Goal: Task Accomplishment & Management: Manage account settings

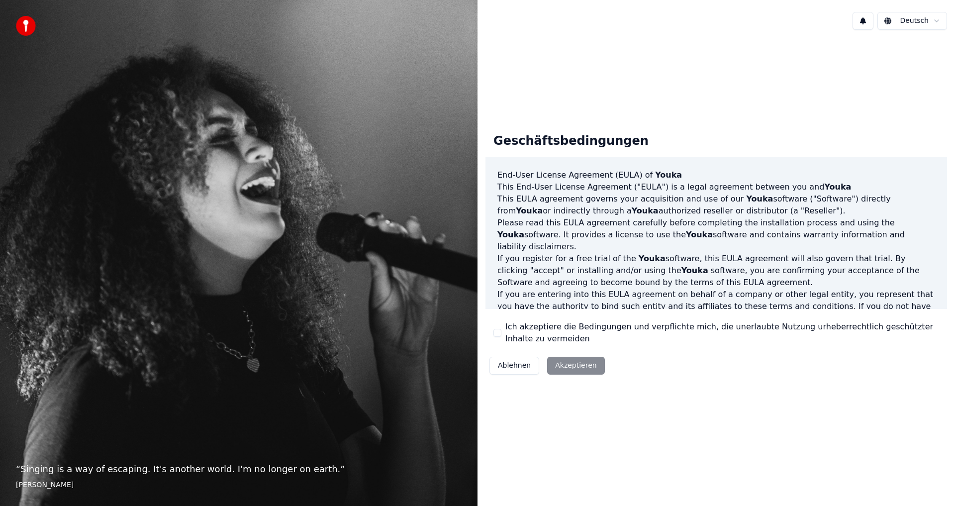
click at [500, 334] on button "Ich akzeptiere die Bedingungen und verpflichte mich, die unerlaubte Nutzung urh…" at bounding box center [497, 333] width 8 height 8
click at [577, 367] on button "Akzeptieren" at bounding box center [575, 366] width 57 height 18
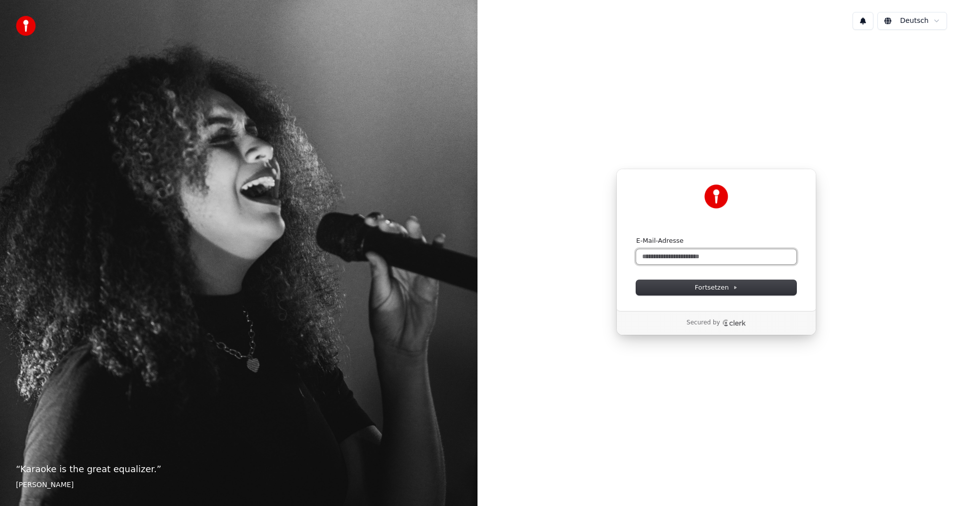
click at [688, 258] on input "E-Mail-Adresse" at bounding box center [716, 256] width 160 height 15
click at [705, 283] on span "Fortsetzen" at bounding box center [716, 287] width 43 height 9
type input "**********"
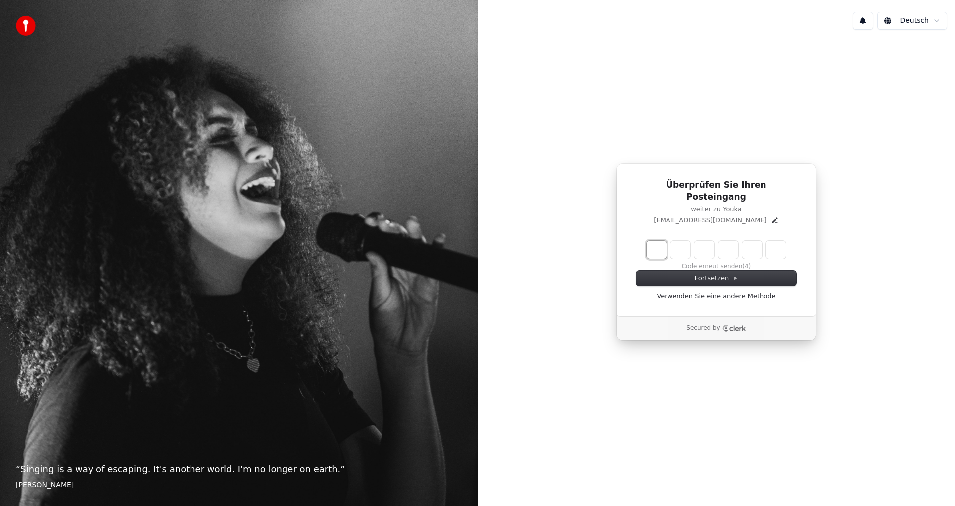
paste input "******"
type input "******"
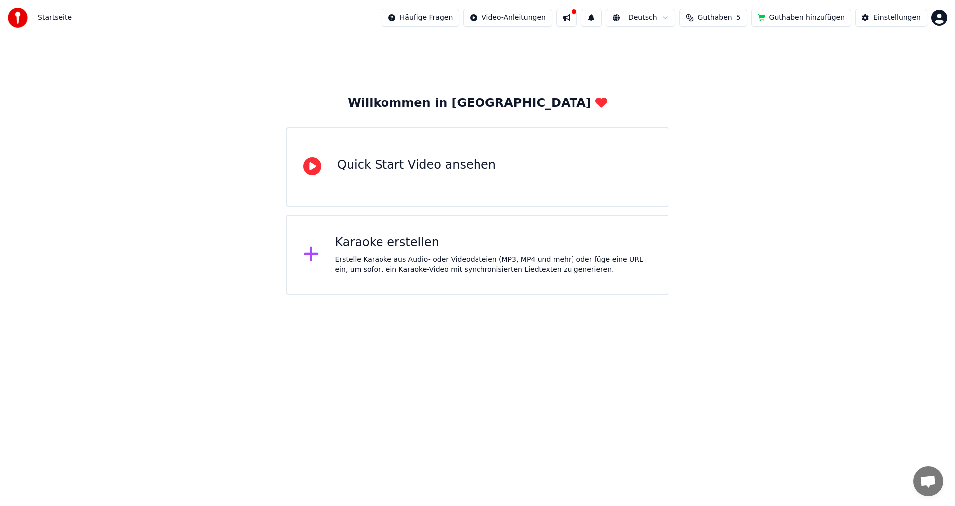
click at [798, 18] on button "Guthaben hinzufügen" at bounding box center [801, 18] width 100 height 18
click at [940, 19] on html "Startseite Häufige Fragen Video-Anleitungen Deutsch Guthaben 5 Guthaben hinzufü…" at bounding box center [477, 147] width 955 height 294
click at [743, 85] on html "Startseite Häufige Fragen Video-Anleitungen Deutsch Guthaben 5 Guthaben hinzufü…" at bounding box center [477, 147] width 955 height 294
click at [938, 18] on html "Startseite Häufige Fragen Video-Anleitungen Deutsch Guthaben 5 Guthaben hinzufü…" at bounding box center [477, 147] width 955 height 294
click at [860, 115] on div "[EMAIL_ADDRESS][DOMAIN_NAME] Abrechnung Funktionen abstimmen Abmelden 2.2.0 f3b…" at bounding box center [895, 82] width 119 height 108
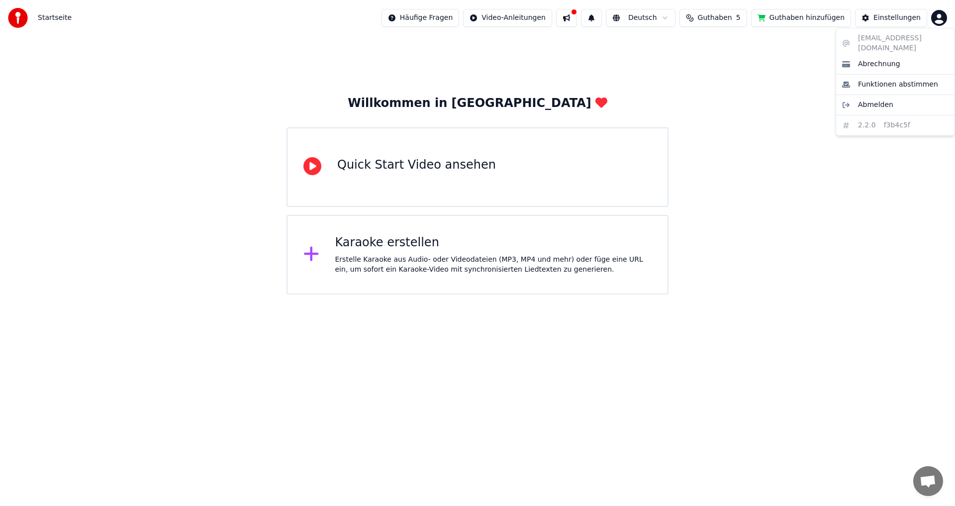
click at [708, 107] on html "Startseite Häufige Fragen Video-Anleitungen Deutsch Guthaben 5 Guthaben hinzufü…" at bounding box center [477, 147] width 955 height 294
click at [577, 19] on button at bounding box center [566, 18] width 21 height 18
click at [876, 129] on div "Willkommen in Youka Quick Start Video ansehen [PERSON_NAME] erstellen Erstelle …" at bounding box center [477, 165] width 955 height 259
click at [16, 20] on img at bounding box center [18, 18] width 20 height 20
click at [399, 245] on div "Karaoke erstellen" at bounding box center [493, 243] width 317 height 16
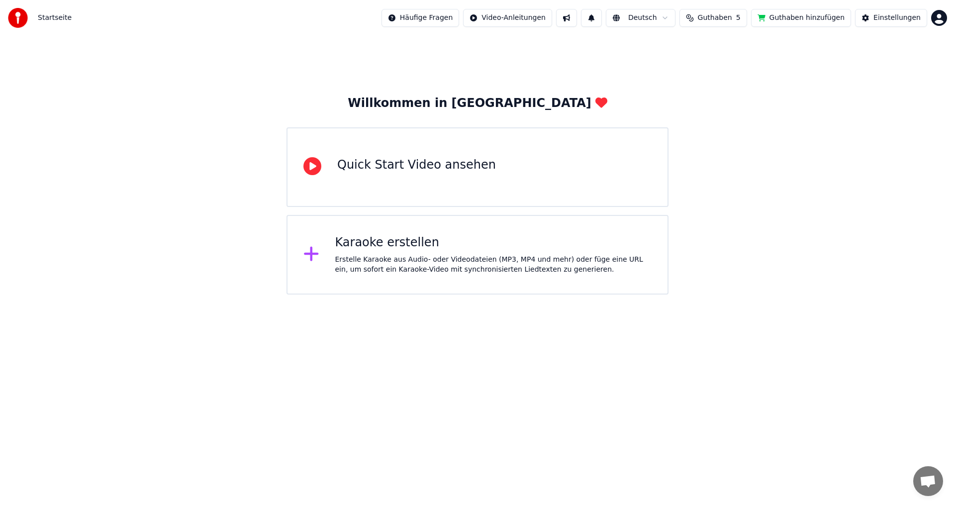
click at [714, 17] on span "Guthaben" at bounding box center [715, 18] width 34 height 10
click at [679, 68] on td "15" at bounding box center [675, 66] width 47 height 18
click at [722, 95] on button "Aktualisieren" at bounding box center [726, 92] width 70 height 18
click at [751, 128] on div "Willkommen in Youka Quick Start Video ansehen [PERSON_NAME] erstellen Erstelle …" at bounding box center [477, 165] width 955 height 259
click at [943, 19] on html "Startseite Häufige Fragen Video-Anleitungen Deutsch Guthaben 5 Guthaben hinzufü…" at bounding box center [477, 147] width 955 height 294
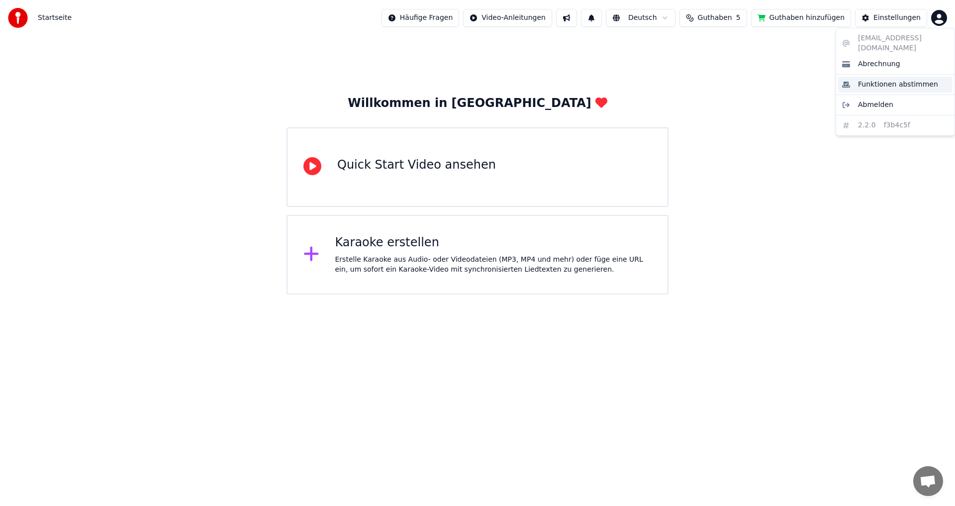
click at [906, 80] on span "Funktionen abstimmen" at bounding box center [898, 85] width 80 height 10
click at [361, 245] on div "Karaoke erstellen" at bounding box center [493, 243] width 317 height 16
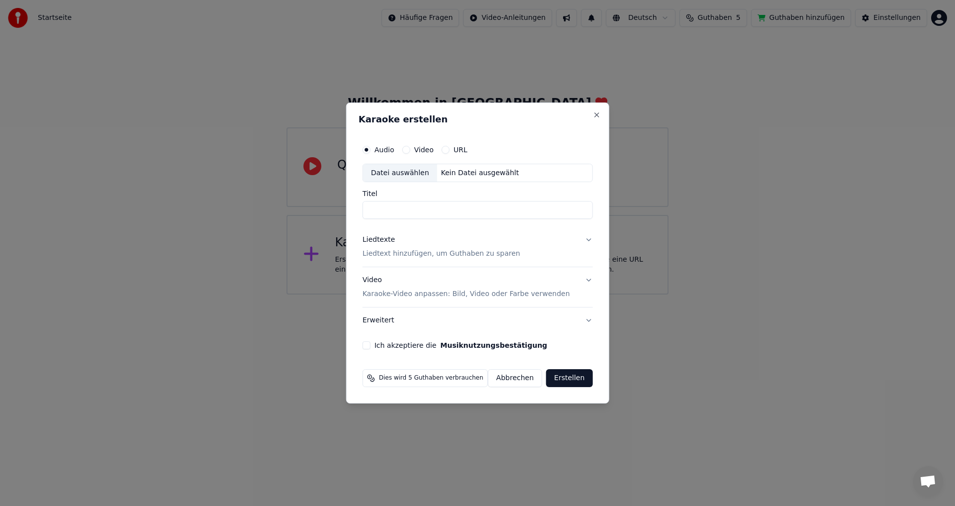
click at [410, 148] on button "Video" at bounding box center [406, 150] width 8 height 8
click at [449, 148] on button "URL" at bounding box center [446, 150] width 8 height 8
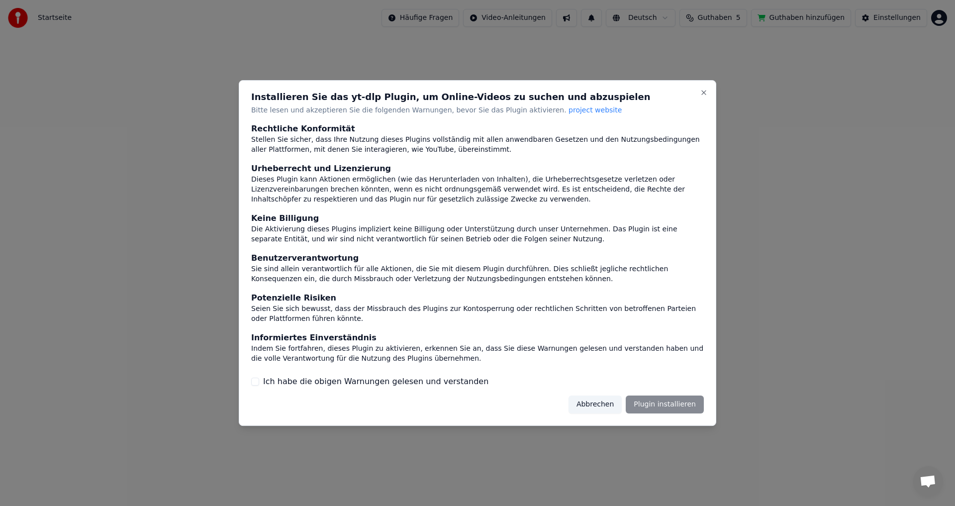
click at [595, 405] on button "Abbrechen" at bounding box center [595, 404] width 53 height 18
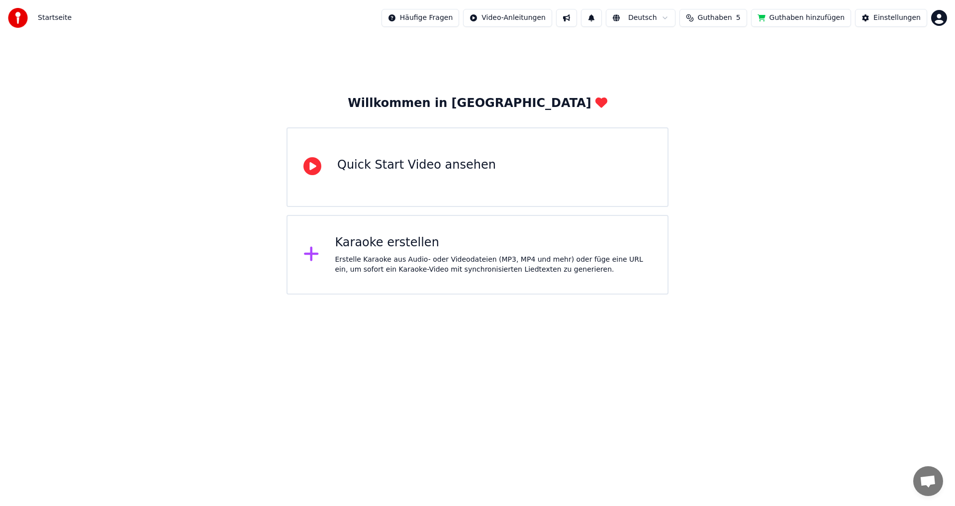
click at [602, 20] on button at bounding box center [591, 18] width 21 height 18
click at [698, 158] on div "Willkommen in Youka Quick Start Video ansehen [PERSON_NAME] erstellen Erstelle …" at bounding box center [477, 165] width 955 height 259
click at [903, 18] on div "Einstellungen" at bounding box center [897, 18] width 47 height 10
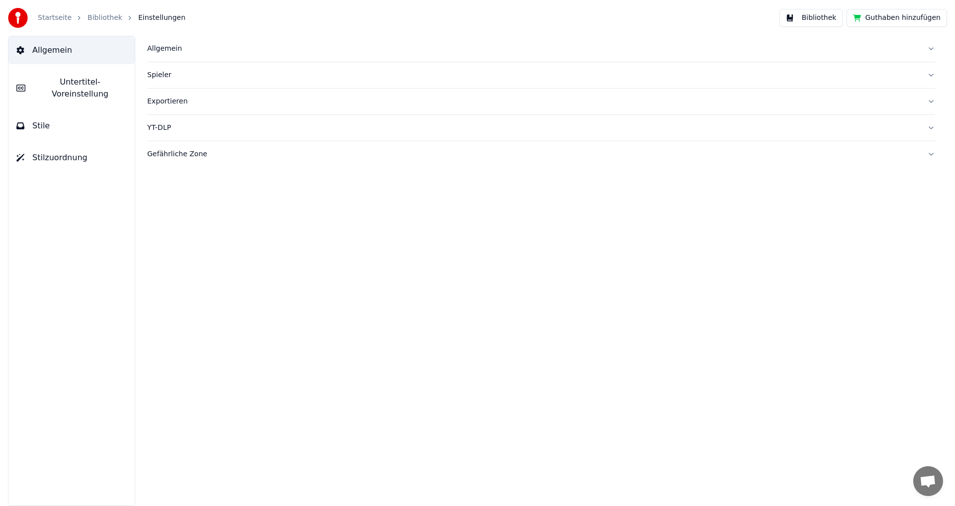
click at [168, 49] on div "Allgemein" at bounding box center [533, 49] width 772 height 10
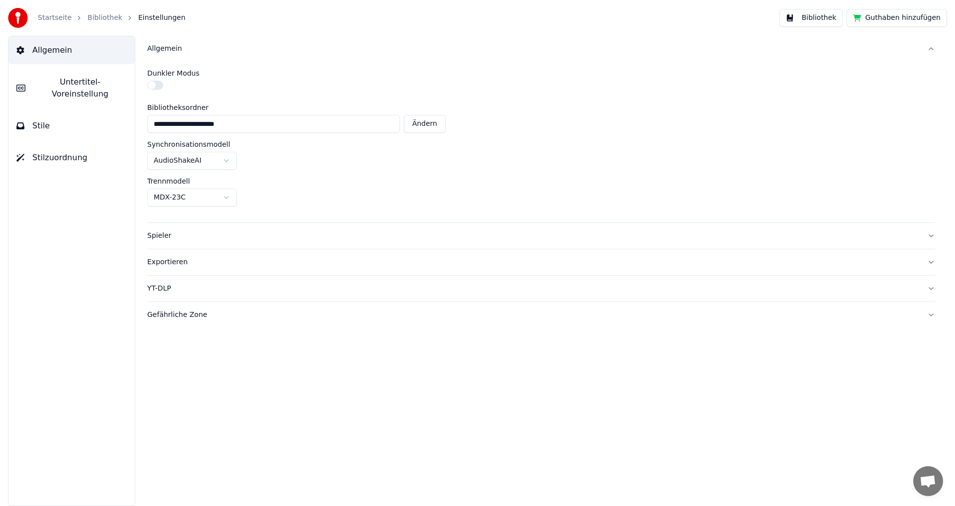
click at [160, 239] on div "Spieler" at bounding box center [533, 236] width 772 height 10
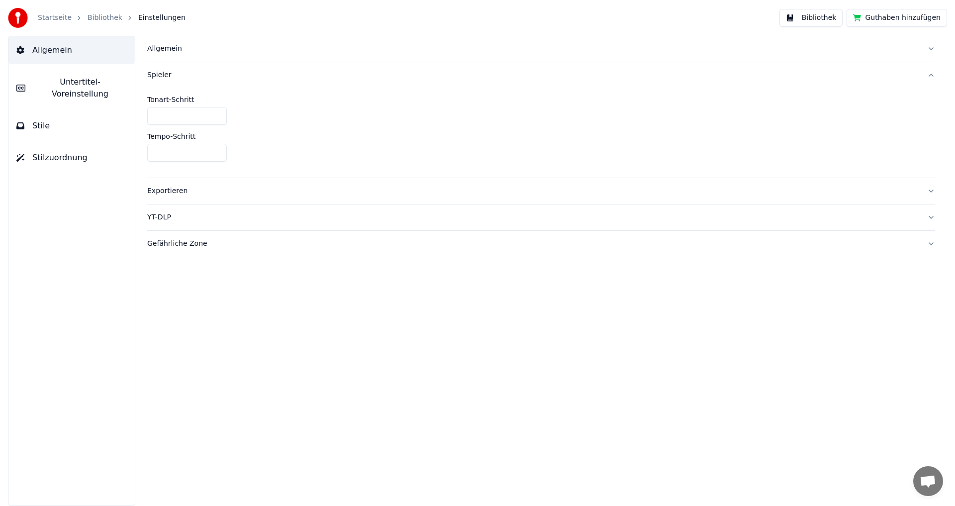
click at [164, 243] on div "Gefährliche Zone" at bounding box center [533, 244] width 772 height 10
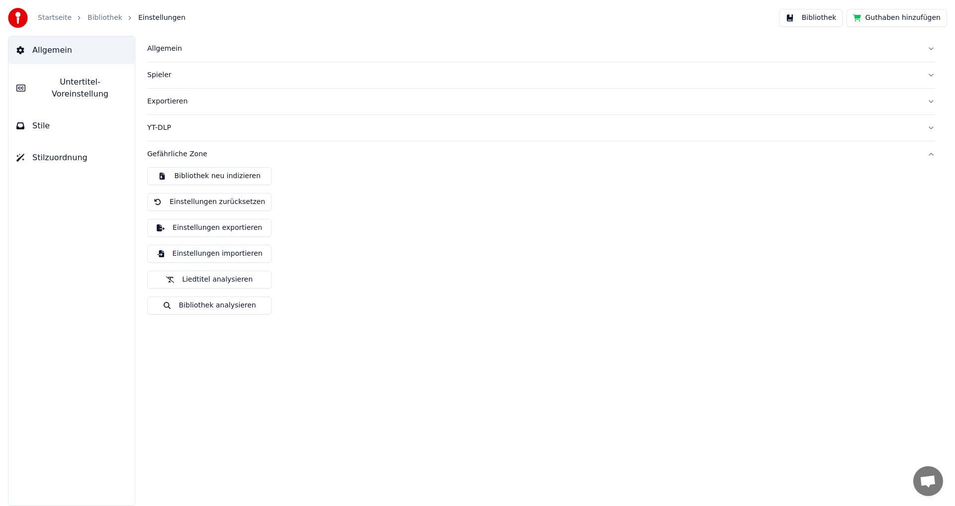
click at [46, 57] on button "Allgemein" at bounding box center [71, 50] width 126 height 28
click at [39, 120] on span "Stile" at bounding box center [40, 126] width 17 height 12
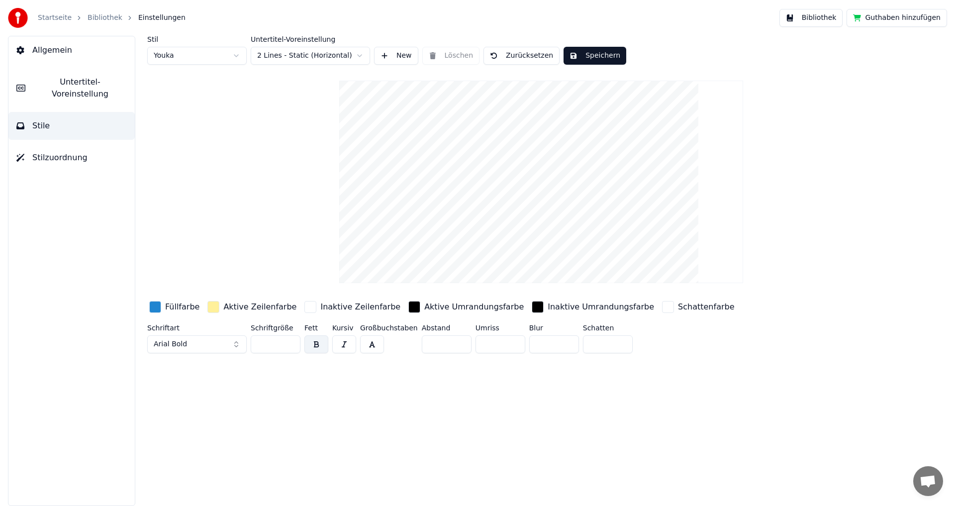
click at [214, 53] on html "Startseite Bibliothek Einstellungen Bibliothek Guthaben hinzufügen Allgemein Un…" at bounding box center [477, 253] width 955 height 506
click at [199, 56] on html "Startseite Bibliothek Einstellungen Bibliothek Guthaben hinzufügen Allgemein Un…" at bounding box center [477, 253] width 955 height 506
click at [198, 54] on html "Startseite Bibliothek Einstellungen Bibliothek Guthaben hinzufügen Allgemein Un…" at bounding box center [477, 253] width 955 height 506
click at [282, 54] on html "Startseite Bibliothek Einstellungen Bibliothek Guthaben hinzufügen Allgemein Un…" at bounding box center [477, 253] width 955 height 506
click at [288, 58] on html "Startseite Bibliothek Einstellungen Bibliothek Guthaben hinzufügen Allgemein Un…" at bounding box center [477, 253] width 955 height 506
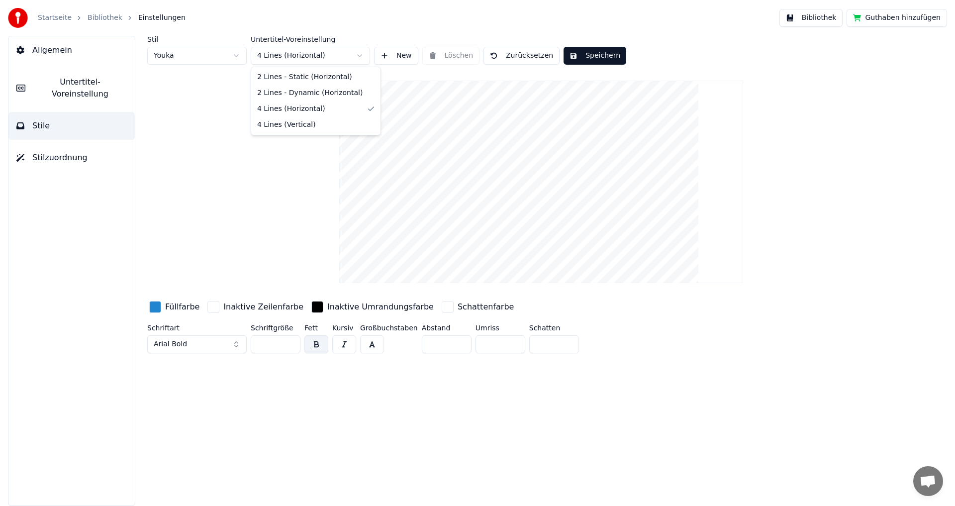
click at [268, 50] on html "Startseite Bibliothek Einstellungen Bibliothek Guthaben hinzufügen Allgemein Un…" at bounding box center [477, 253] width 955 height 506
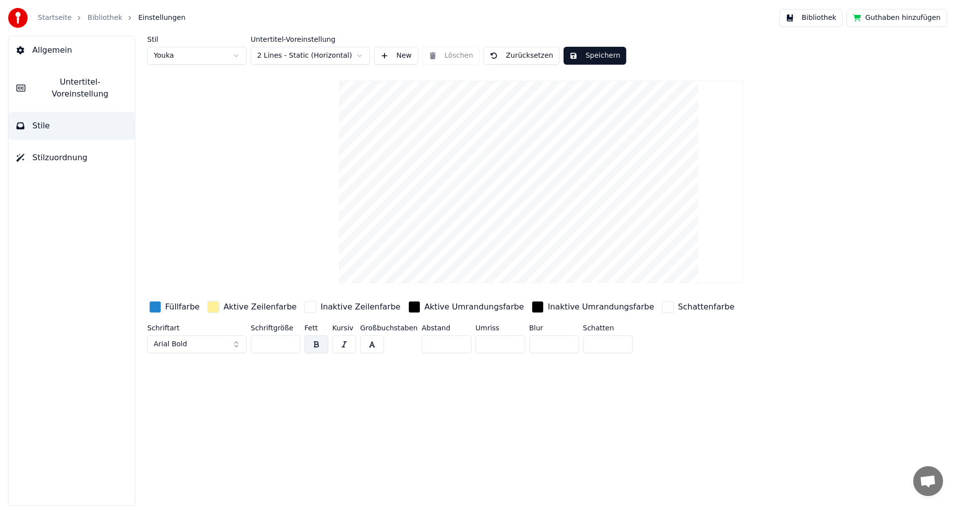
click at [56, 83] on span "Untertitel-Voreinstellung" at bounding box center [80, 88] width 94 height 24
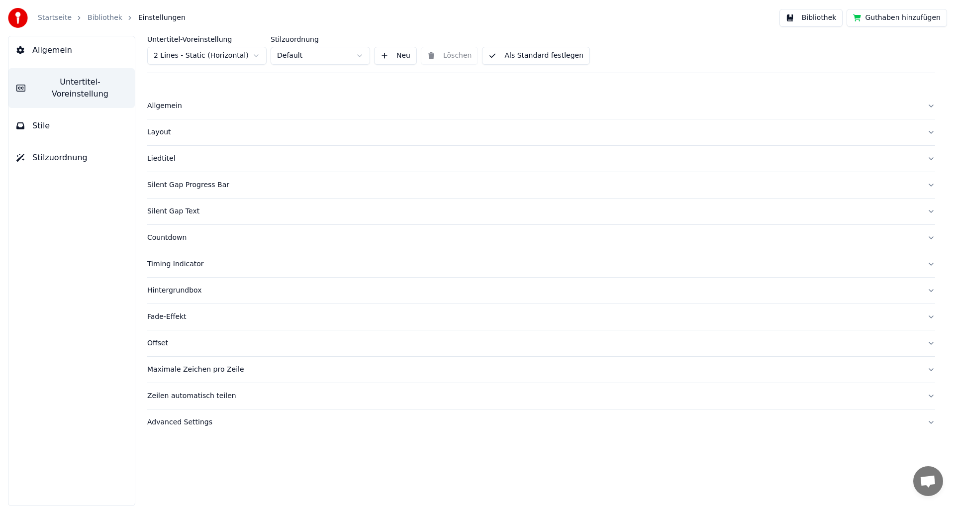
click at [54, 19] on link "Startseite" at bounding box center [55, 18] width 34 height 10
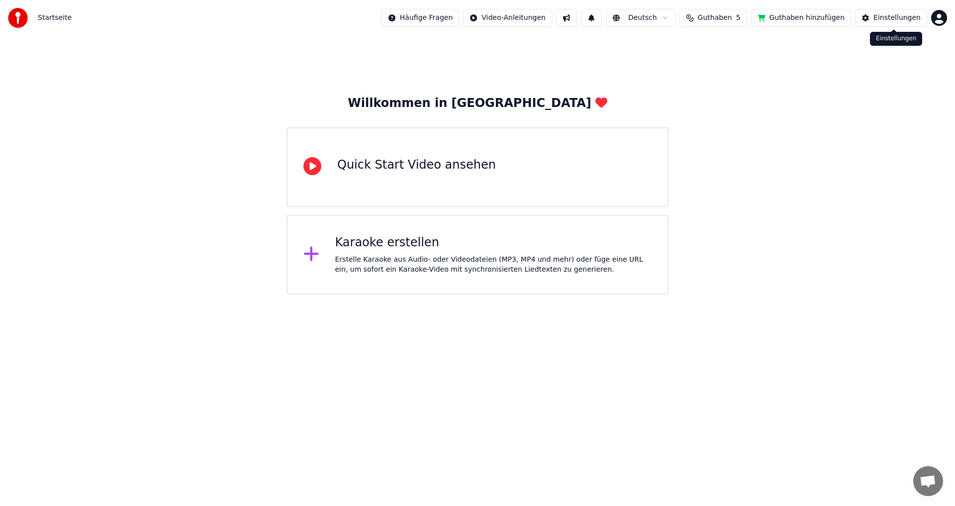
click at [889, 20] on div "Einstellungen" at bounding box center [897, 18] width 47 height 10
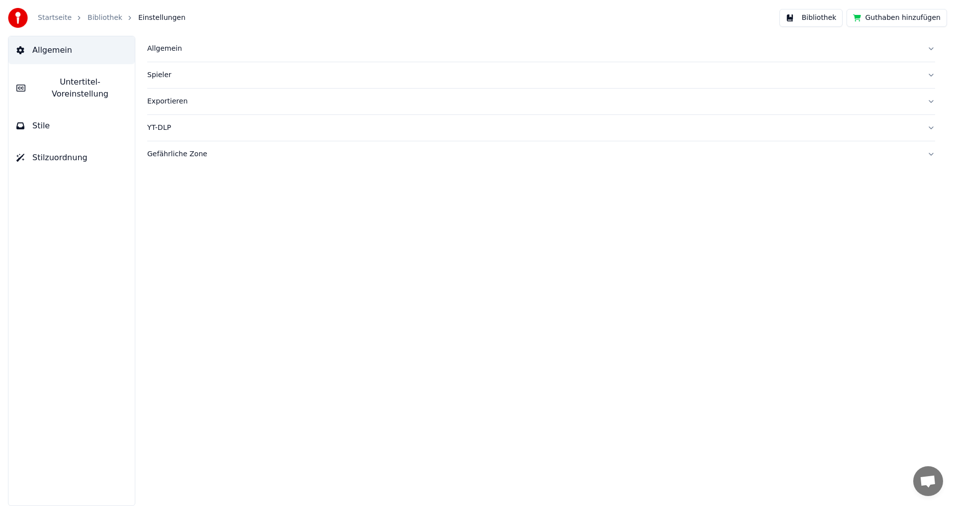
click at [90, 17] on link "Bibliothek" at bounding box center [105, 18] width 35 height 10
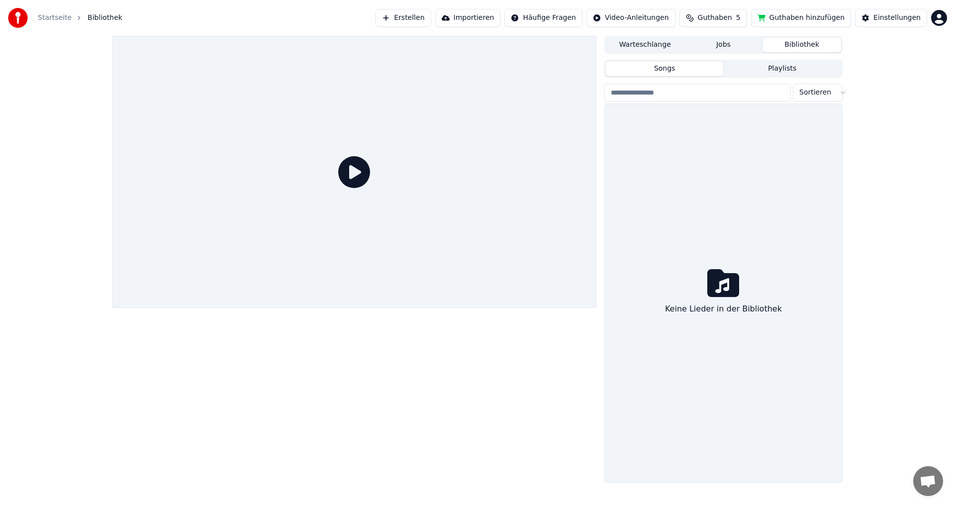
click at [648, 45] on button "Warteschlange" at bounding box center [645, 45] width 79 height 14
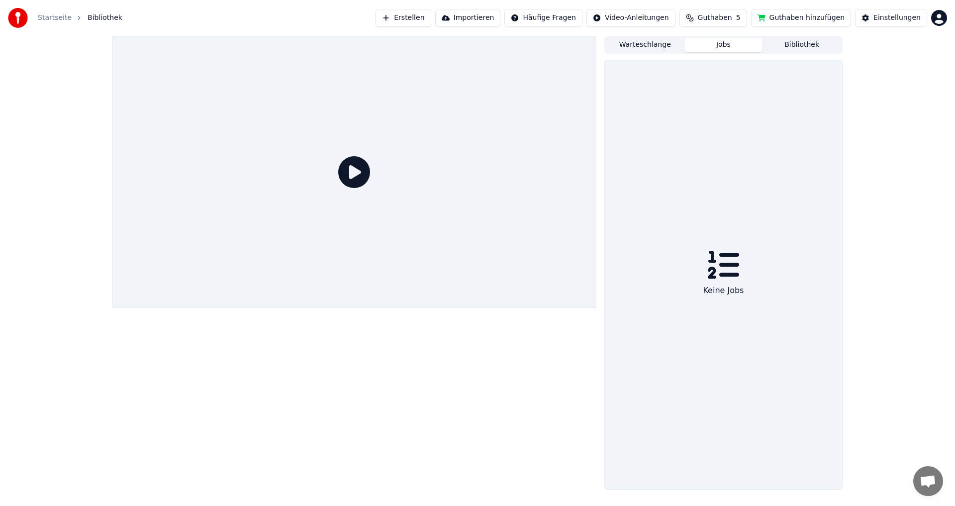
click at [723, 45] on button "Jobs" at bounding box center [723, 45] width 79 height 14
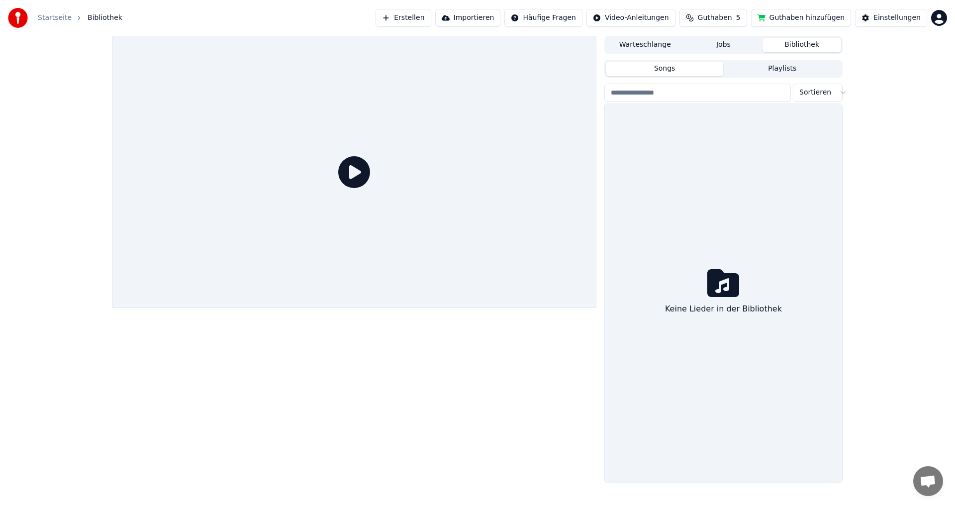
click at [792, 41] on button "Bibliothek" at bounding box center [802, 45] width 79 height 14
click at [780, 73] on button "Playlists" at bounding box center [782, 69] width 118 height 14
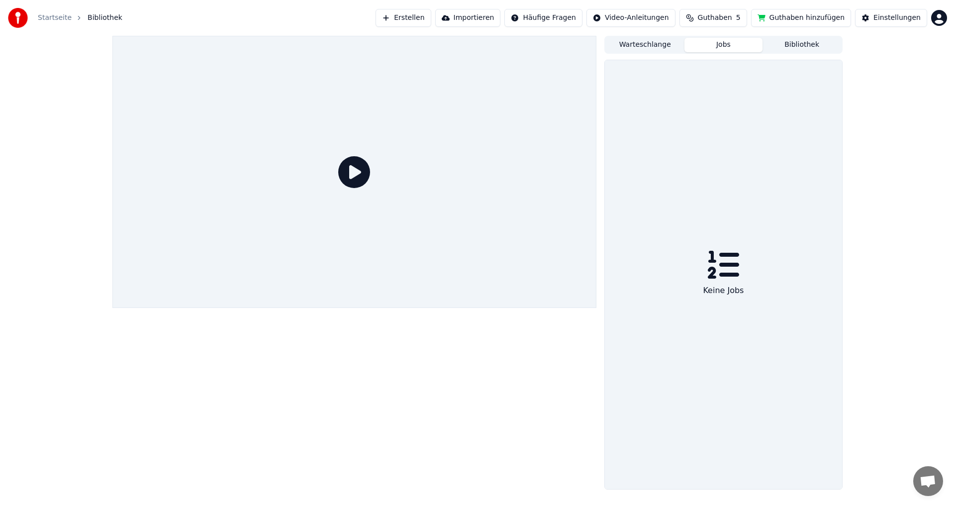
click at [723, 43] on button "Jobs" at bounding box center [723, 45] width 79 height 14
click at [654, 44] on button "Warteschlange" at bounding box center [645, 45] width 79 height 14
